Goal: Task Accomplishment & Management: Manage account settings

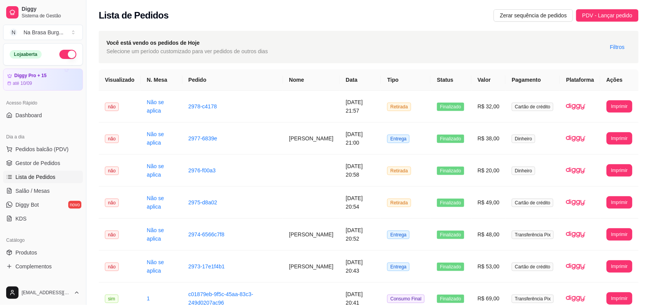
click at [317, 103] on td at bounding box center [311, 107] width 57 height 32
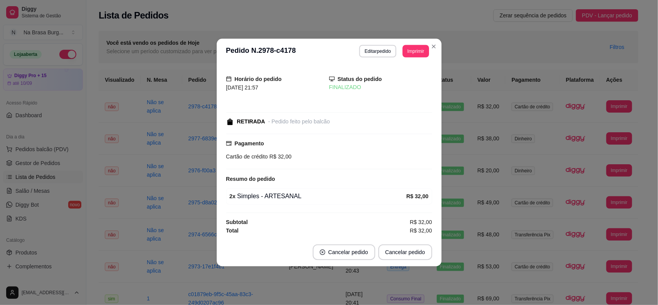
click at [317, 103] on div "Horário do pedido [DATE] 21:57 Status do pedido FINALIZADO RETIRADA - Pedido fe…" at bounding box center [329, 151] width 206 height 169
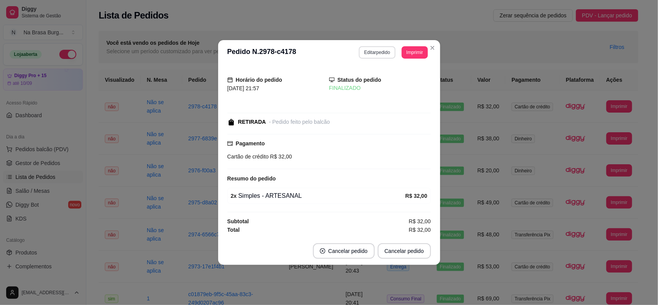
click at [384, 52] on button "Editar pedido" at bounding box center [377, 52] width 37 height 12
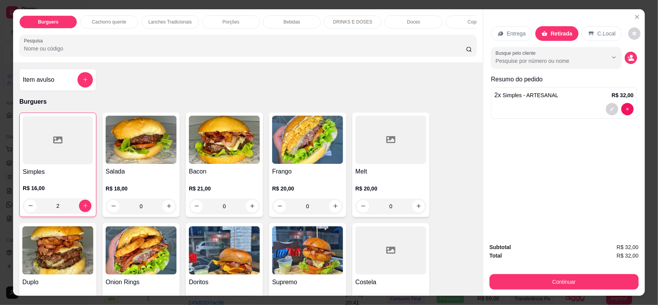
click at [286, 20] on p "Bebidas" at bounding box center [291, 22] width 17 height 6
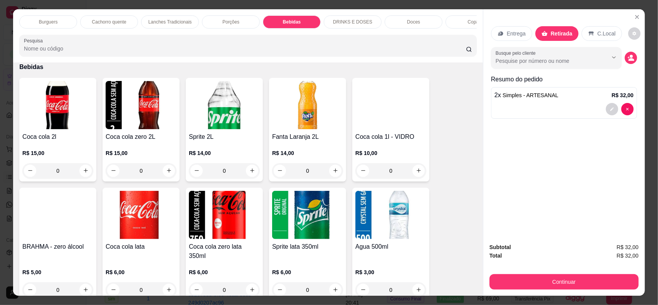
scroll to position [15, 0]
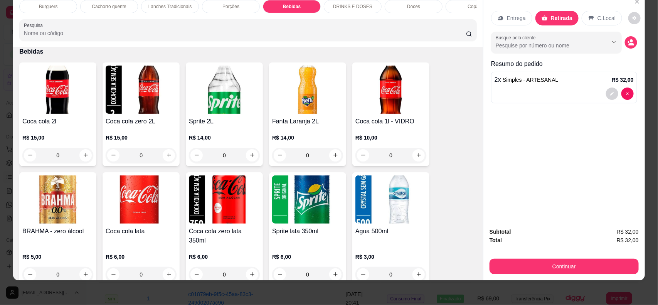
click at [221, 207] on img at bounding box center [224, 199] width 71 height 48
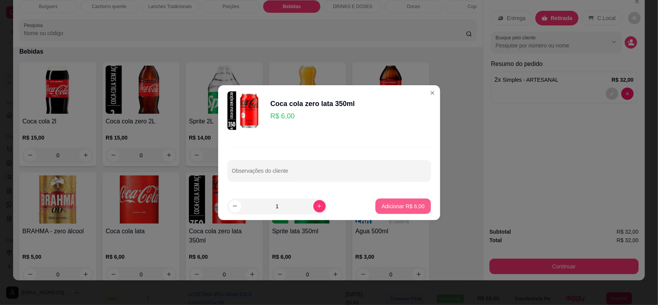
click at [415, 207] on p "Adicionar R$ 6,00" at bounding box center [403, 206] width 43 height 8
type input "1"
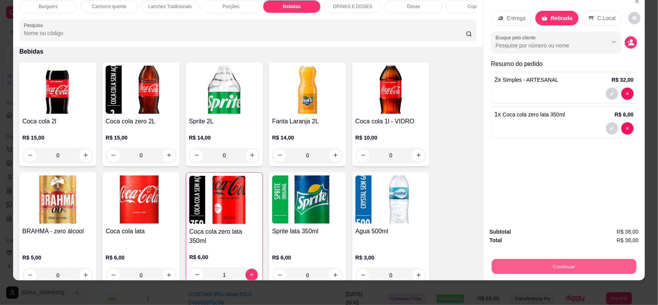
click at [554, 266] on button "Continuar" at bounding box center [564, 266] width 145 height 15
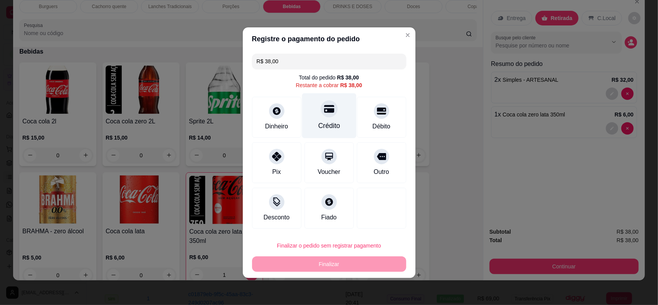
click at [319, 120] on div "Crédito" at bounding box center [329, 115] width 54 height 45
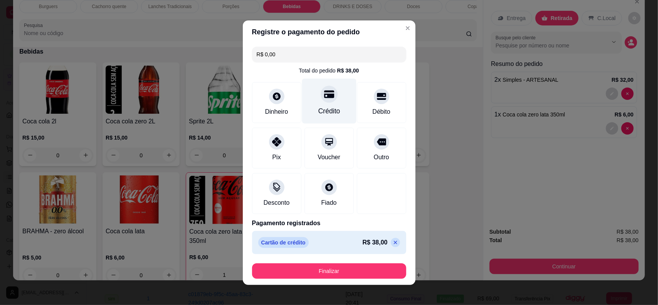
type input "R$ 0,00"
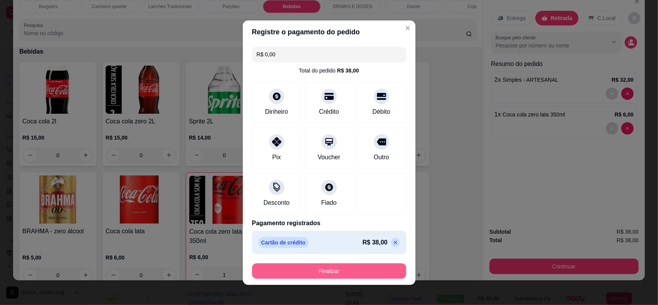
click at [354, 274] on button "Finalizar" at bounding box center [329, 270] width 154 height 15
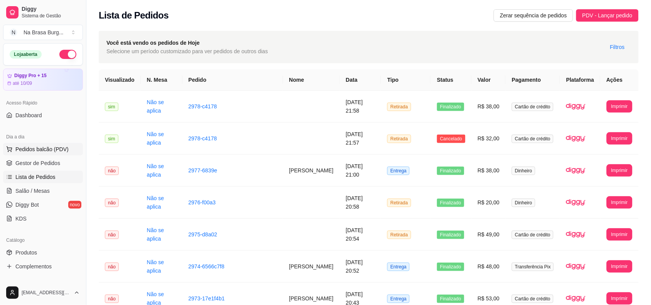
click at [57, 146] on span "Pedidos balcão (PDV)" at bounding box center [41, 149] width 53 height 8
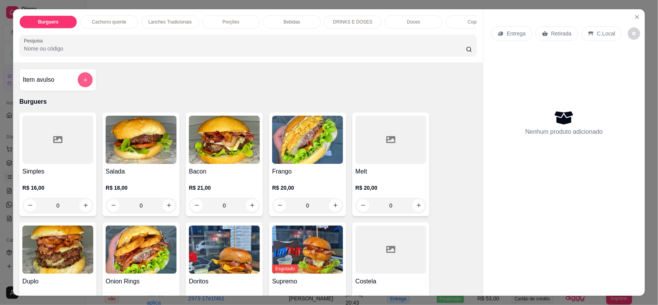
click at [83, 83] on icon "add-separate-item" at bounding box center [86, 80] width 6 height 6
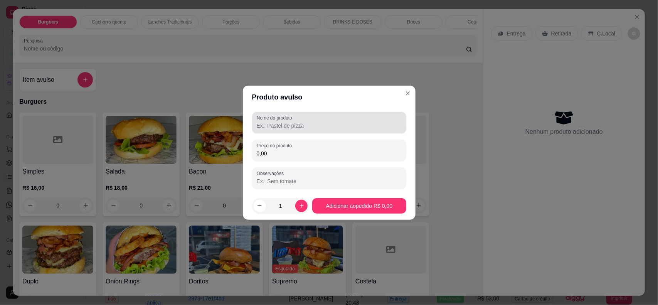
click at [305, 127] on input "Nome do produto" at bounding box center [329, 126] width 145 height 8
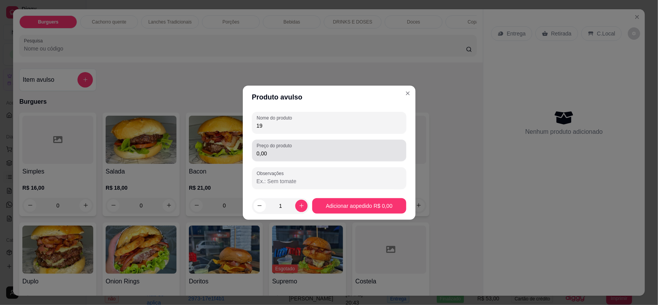
type input "19"
click at [316, 154] on input "0,00" at bounding box center [329, 154] width 145 height 8
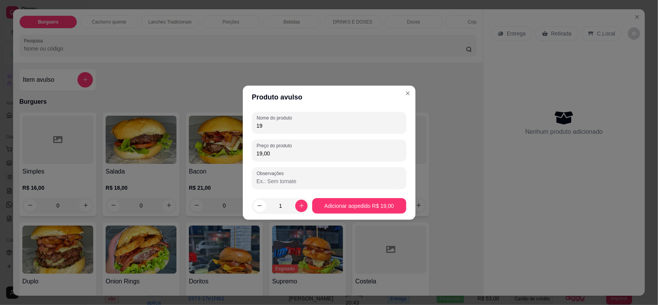
type input "19,00"
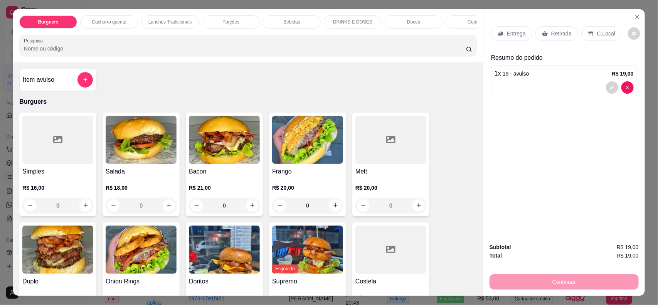
click at [552, 31] on p "Retirada" at bounding box center [562, 34] width 20 height 8
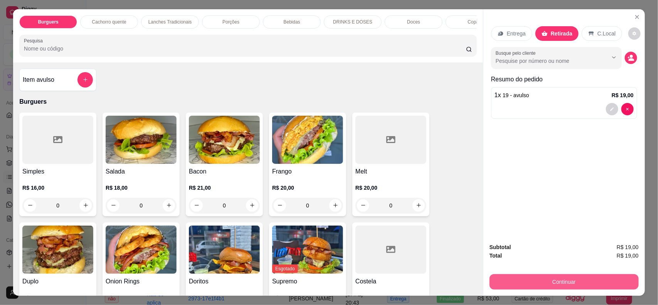
click at [582, 275] on button "Continuar" at bounding box center [564, 281] width 149 height 15
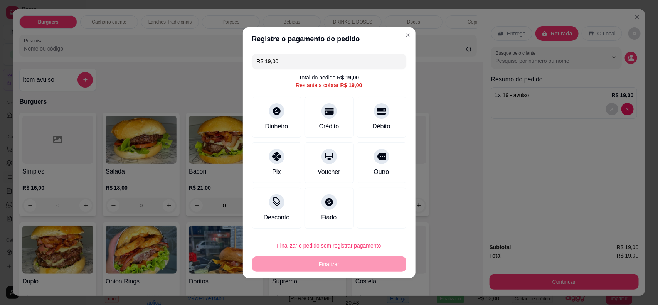
drag, startPoint x: 337, startPoint y: 118, endPoint x: 346, endPoint y: 123, distance: 10.5
click at [337, 119] on div "Crédito" at bounding box center [329, 117] width 49 height 41
type input "R$ 0,00"
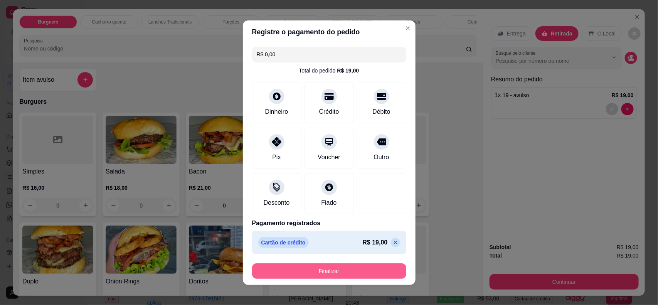
click at [382, 270] on button "Finalizar" at bounding box center [329, 270] width 154 height 15
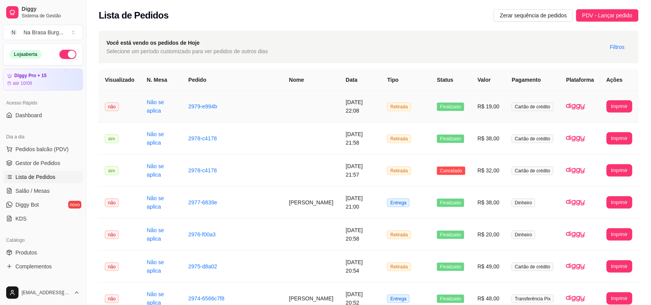
click at [258, 116] on td "2979-e994b" at bounding box center [232, 107] width 101 height 32
click at [381, 145] on td "[DATE] 21:58" at bounding box center [361, 139] width 42 height 32
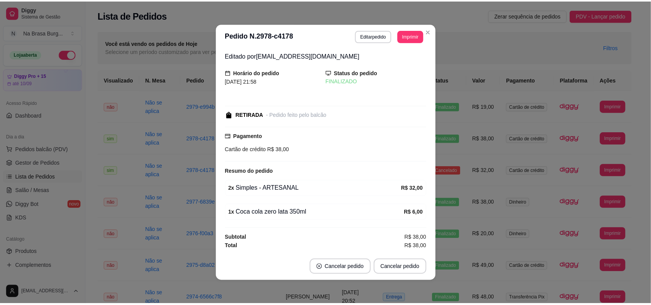
scroll to position [1, 0]
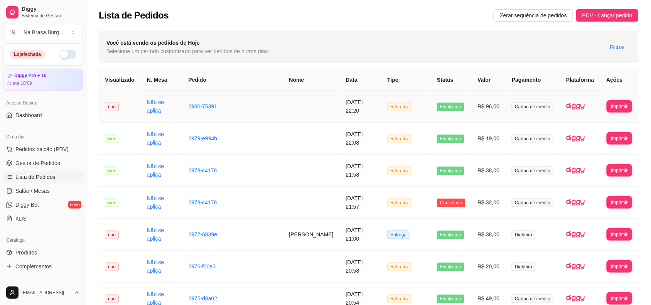
click at [248, 111] on td "2980-75391" at bounding box center [232, 107] width 101 height 32
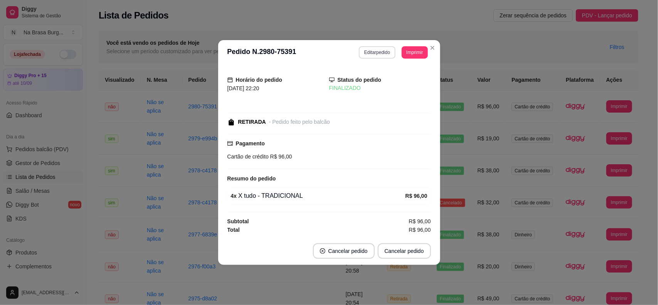
click at [386, 54] on button "Editar pedido" at bounding box center [377, 52] width 37 height 12
click at [364, 255] on button "Cancelar pedido" at bounding box center [344, 250] width 62 height 15
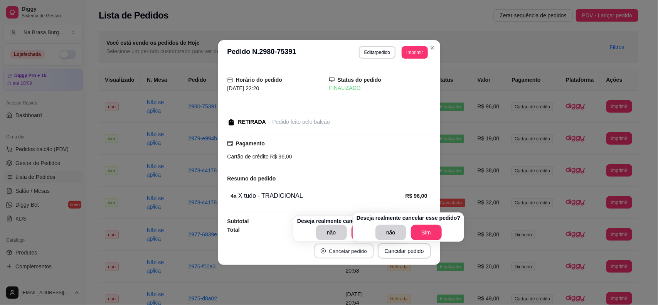
click at [364, 255] on button "Cancelar pedido" at bounding box center [344, 251] width 60 height 15
click at [429, 226] on button "Sim" at bounding box center [426, 232] width 31 height 15
